Goal: Download file/media

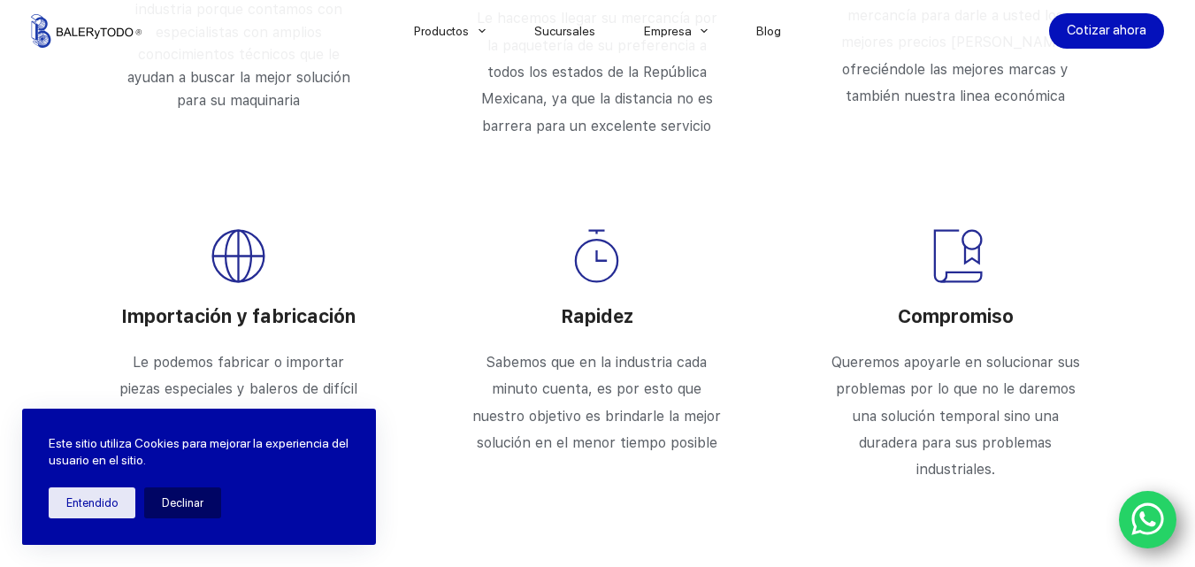
scroll to position [3008, 0]
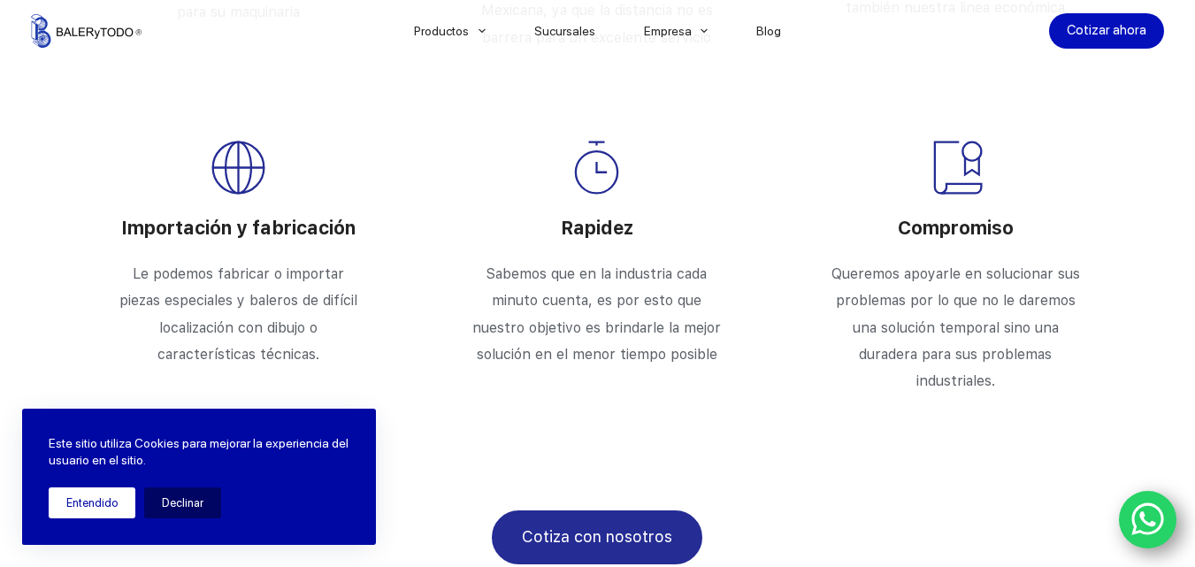
click at [94, 500] on button "Entendido" at bounding box center [92, 502] width 87 height 31
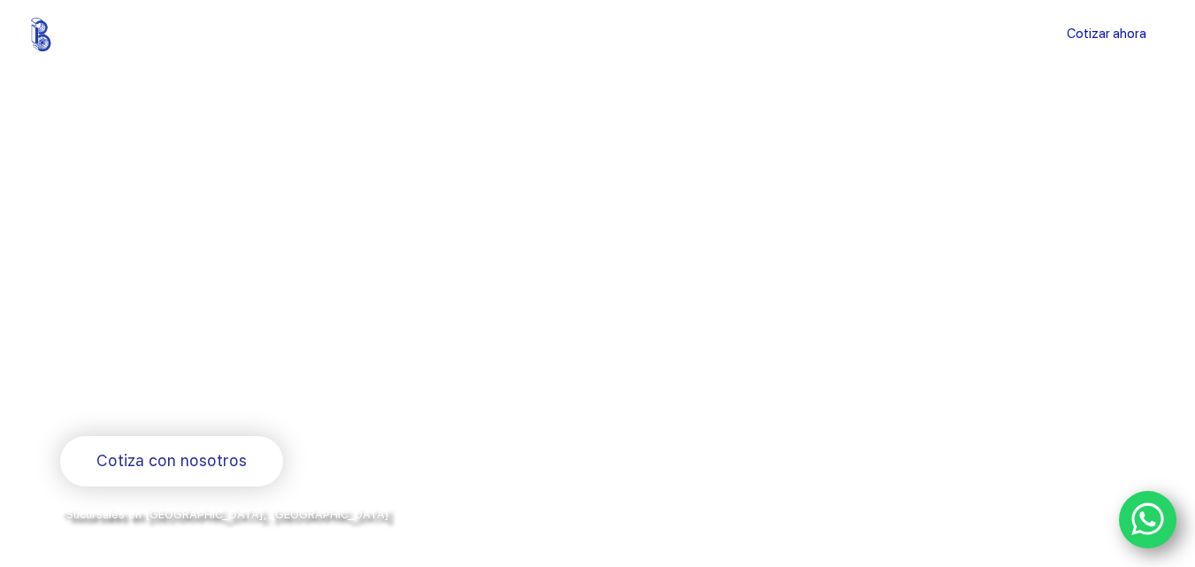
scroll to position [0, 0]
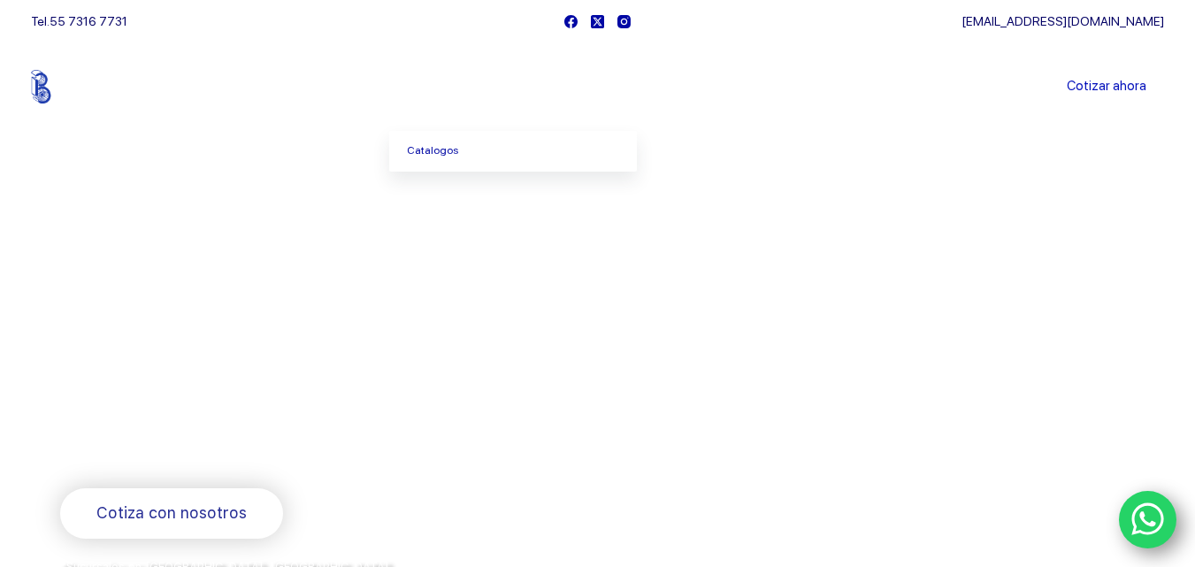
click at [491, 91] on span "Menu Principal" at bounding box center [482, 86] width 21 height 21
click at [454, 149] on link "Catalogos" at bounding box center [513, 151] width 248 height 41
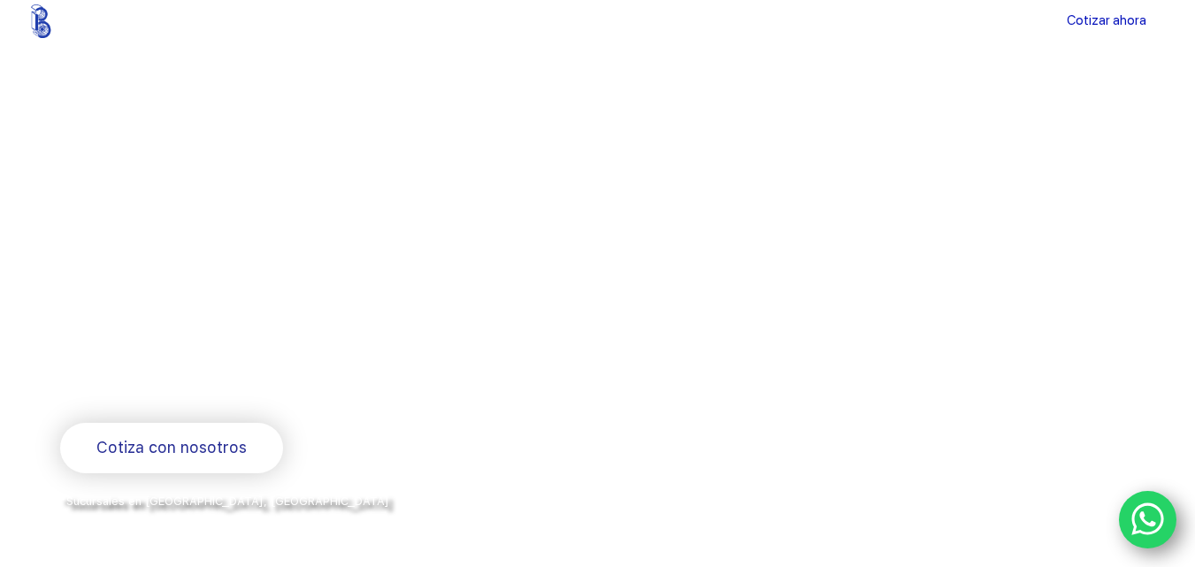
scroll to position [88, 0]
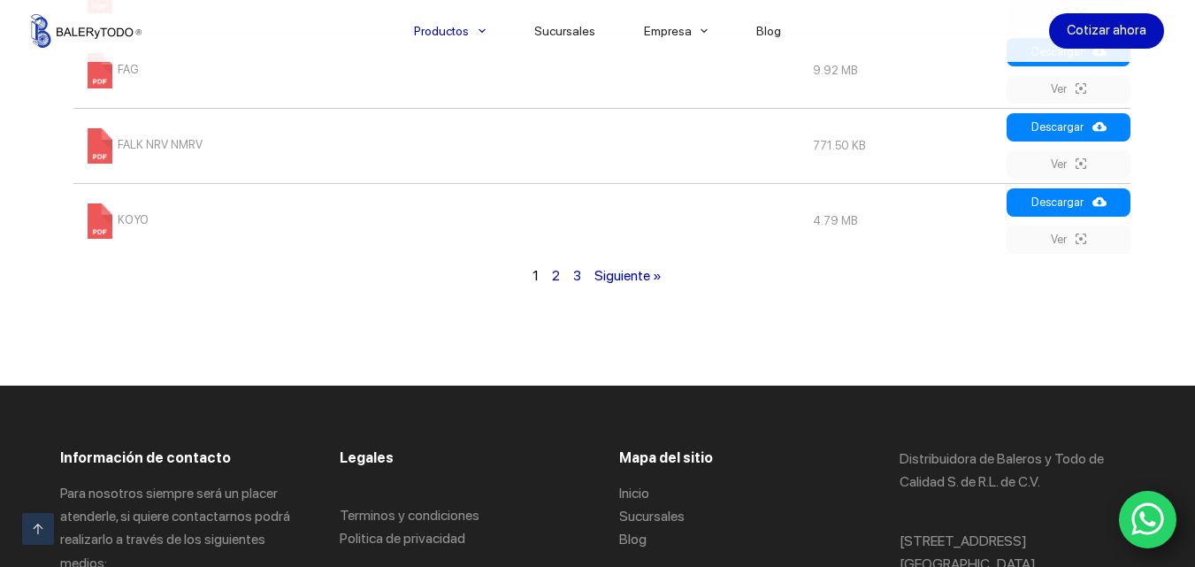
scroll to position [1503, 0]
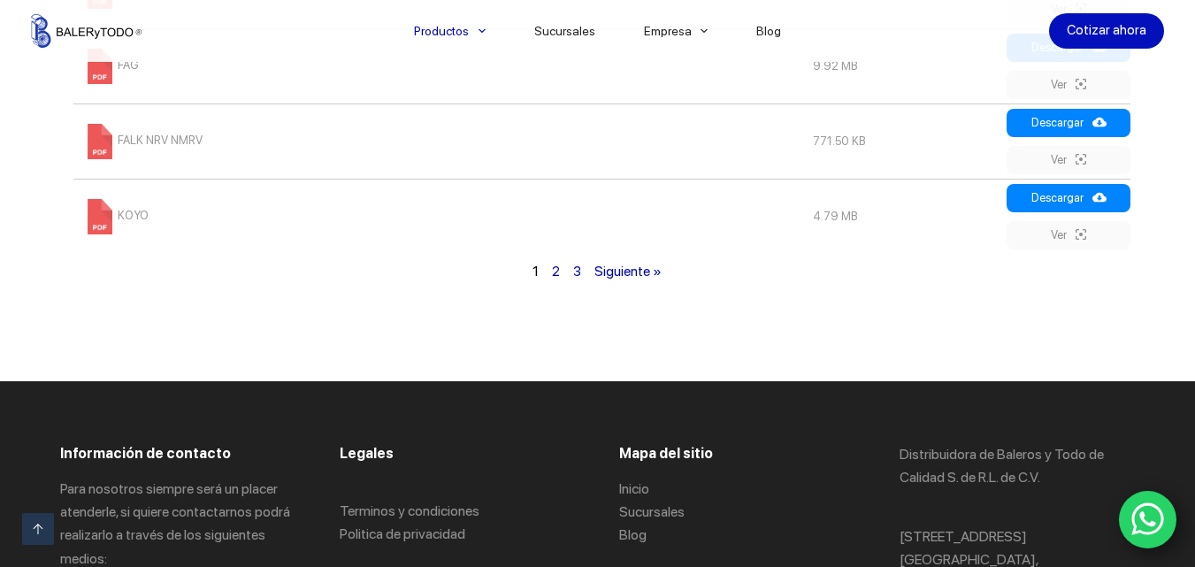
click at [553, 280] on link "2" at bounding box center [556, 271] width 8 height 17
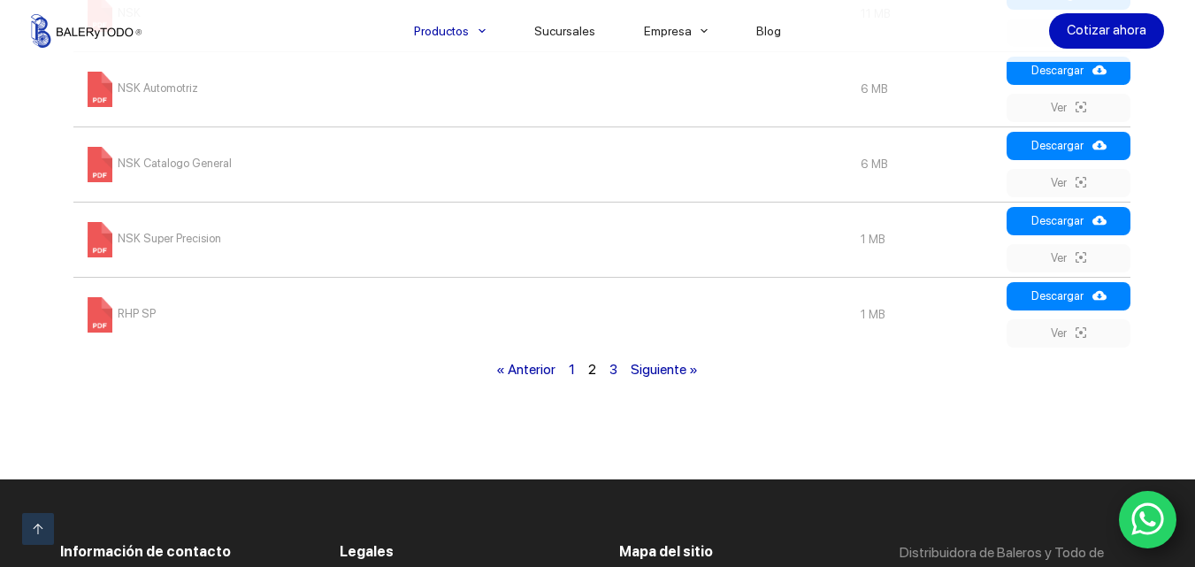
scroll to position [1429, 0]
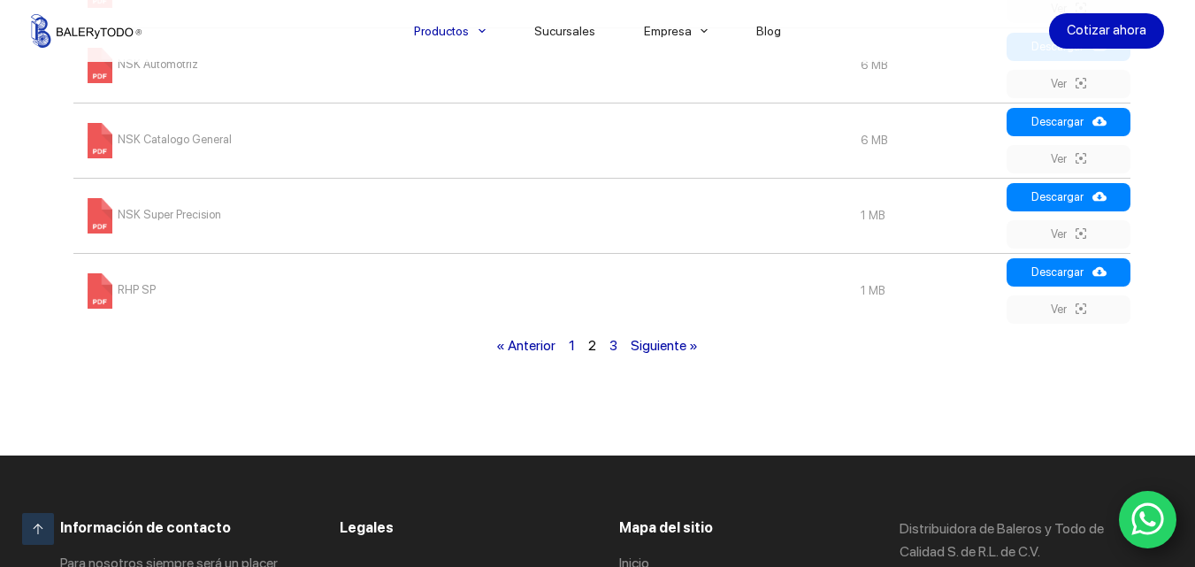
click at [617, 354] on link "3" at bounding box center [614, 345] width 8 height 17
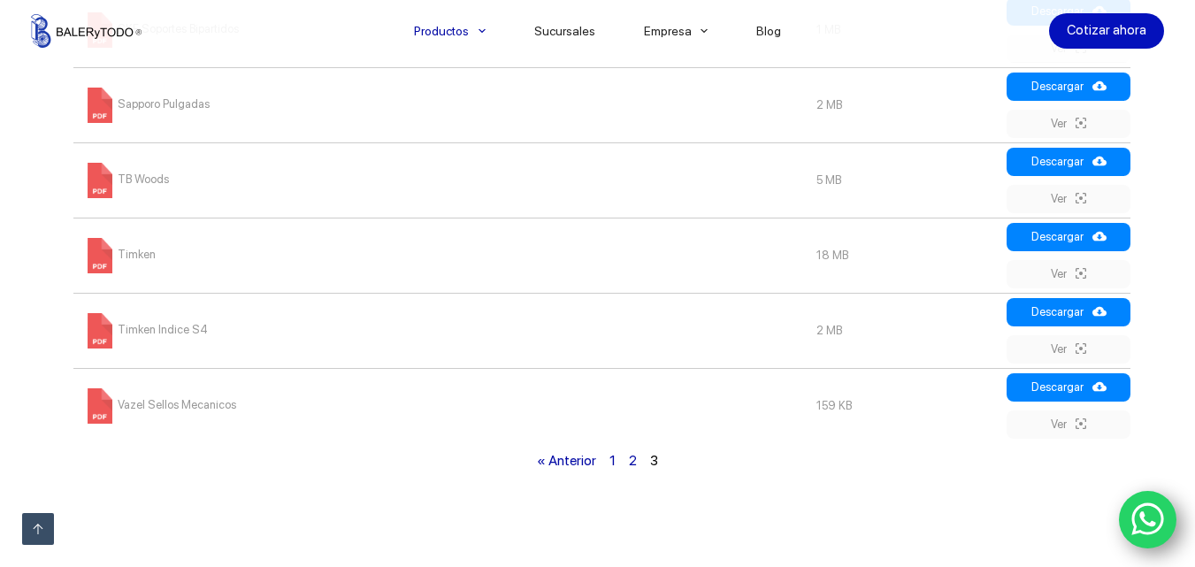
scroll to position [1252, 0]
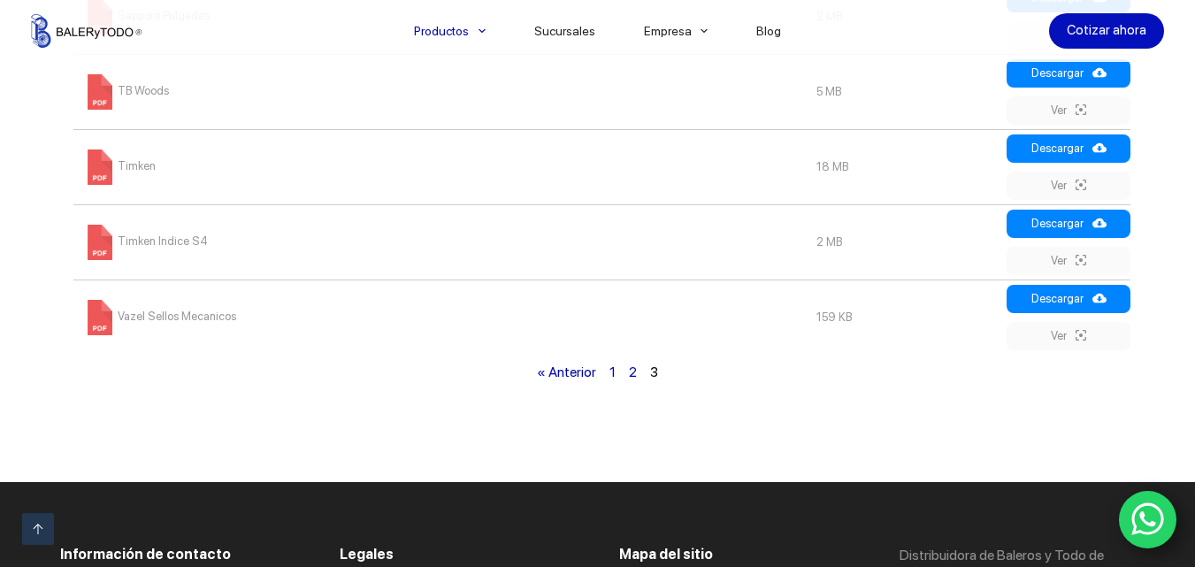
click at [180, 319] on link "Vazel Sellos Mecanicos" at bounding box center [159, 316] width 154 height 13
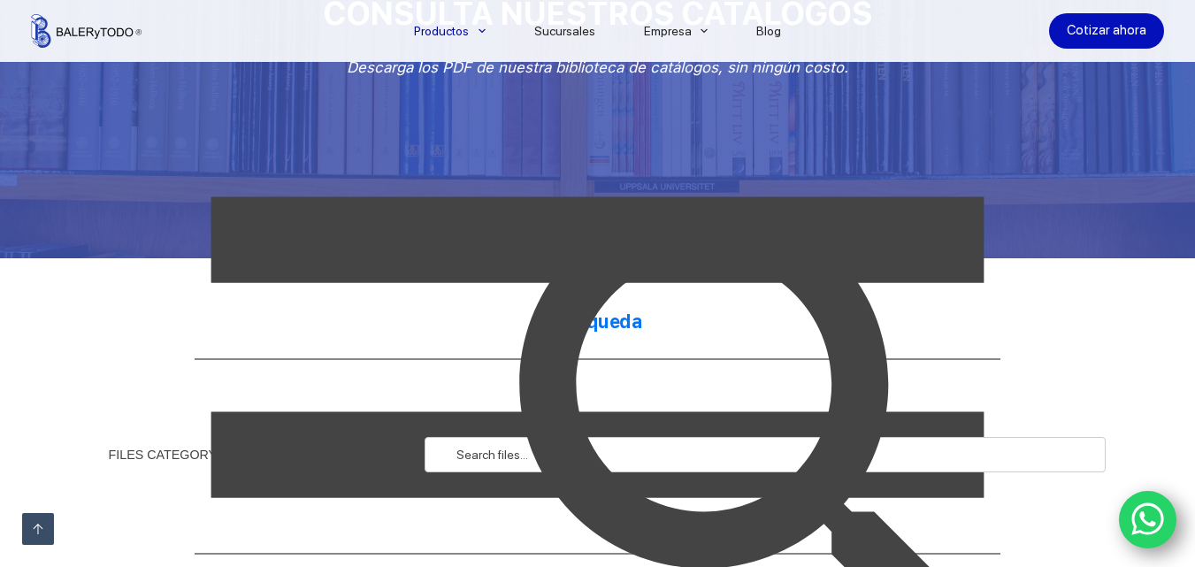
scroll to position [0, 0]
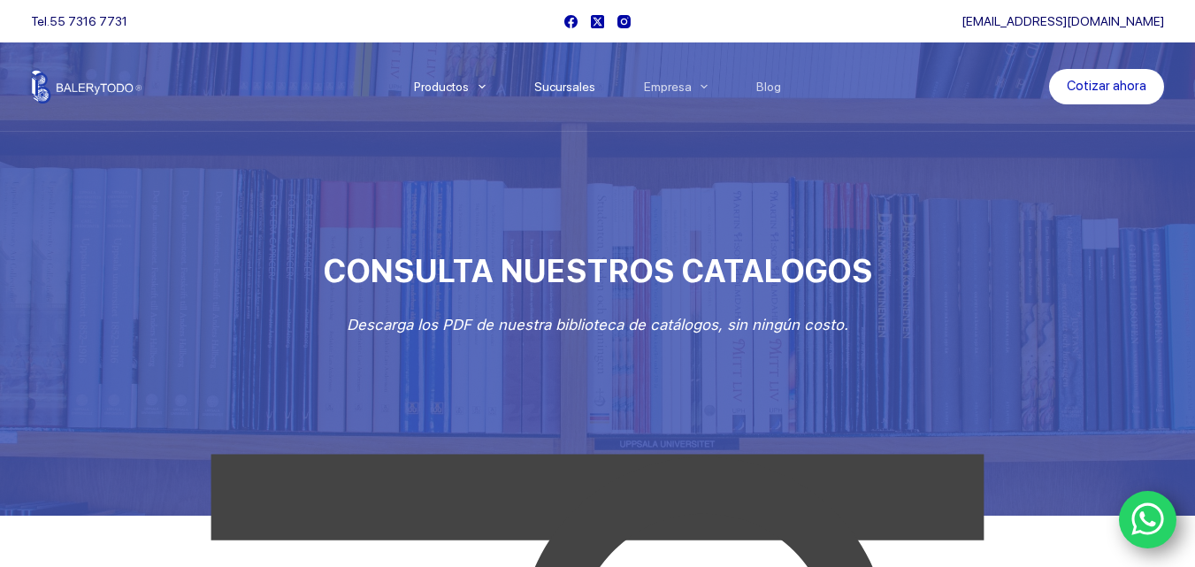
click at [571, 87] on link "Sucursales" at bounding box center [565, 87] width 110 height 0
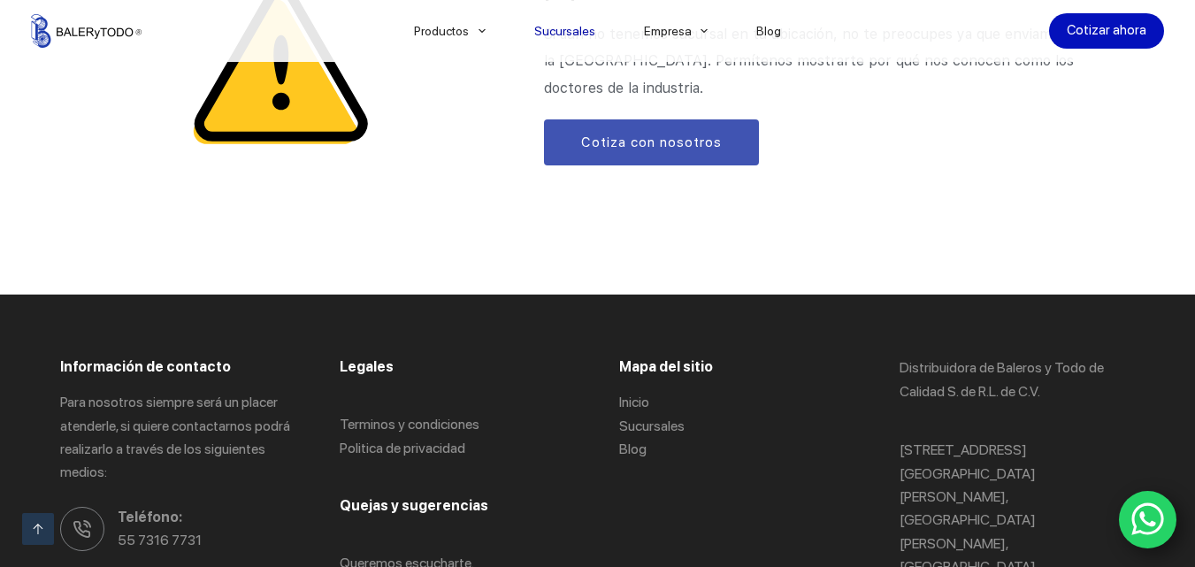
scroll to position [2388, 0]
